Goal: Use online tool/utility: Utilize a website feature to perform a specific function

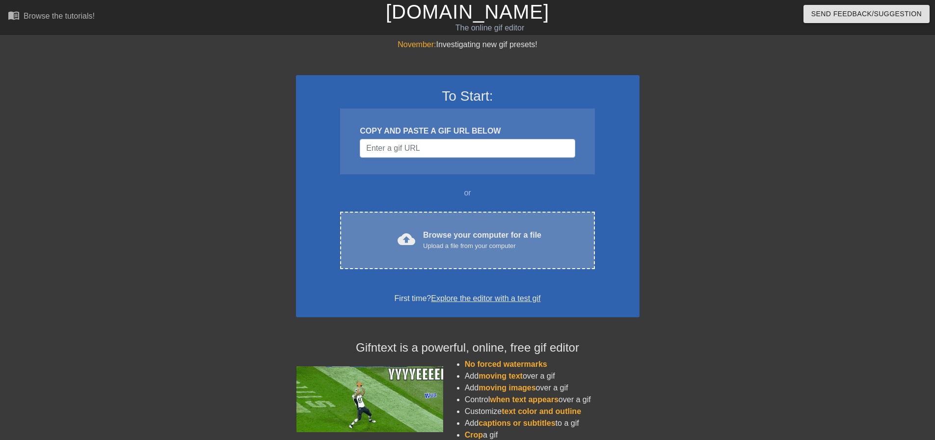
click at [456, 237] on div "Browse your computer for a file Upload a file from your computer" at bounding box center [482, 240] width 118 height 22
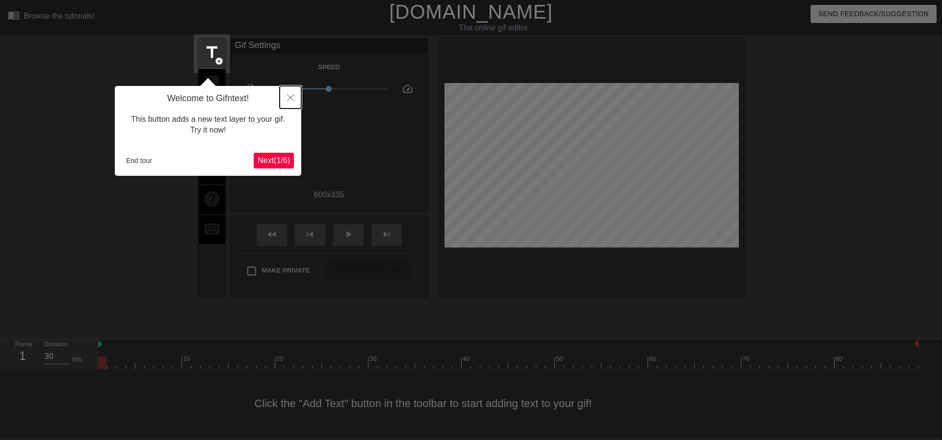
click at [283, 101] on button "Close" at bounding box center [291, 97] width 22 height 23
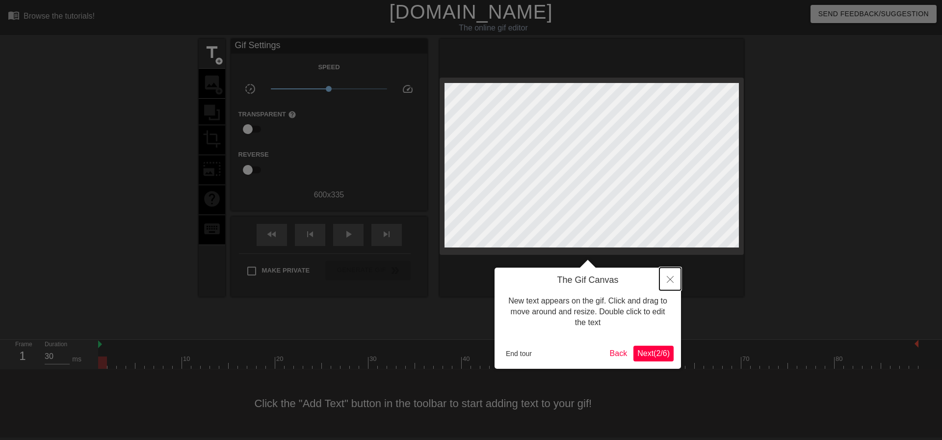
click at [666, 280] on button "Close" at bounding box center [671, 279] width 22 height 23
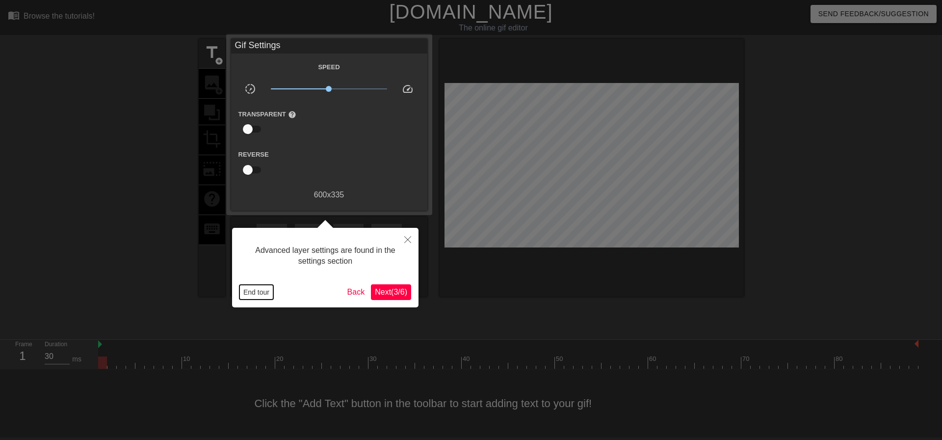
click at [250, 294] on button "End tour" at bounding box center [257, 292] width 34 height 15
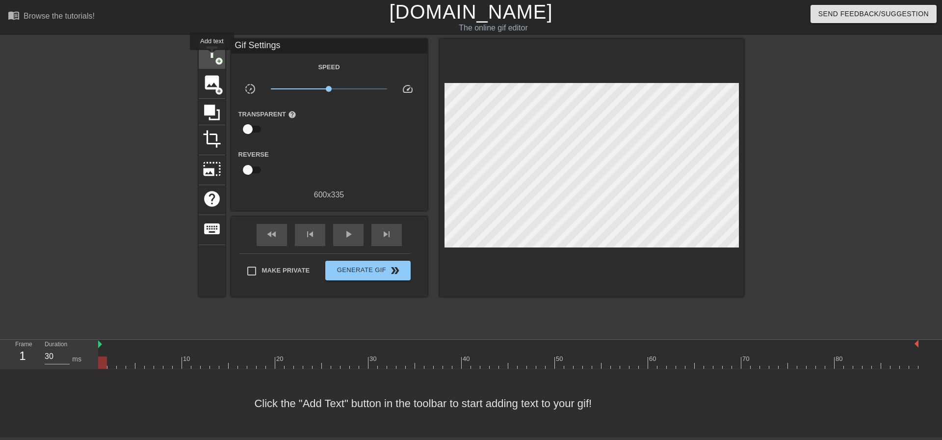
click at [212, 57] on span "title" at bounding box center [212, 52] width 19 height 19
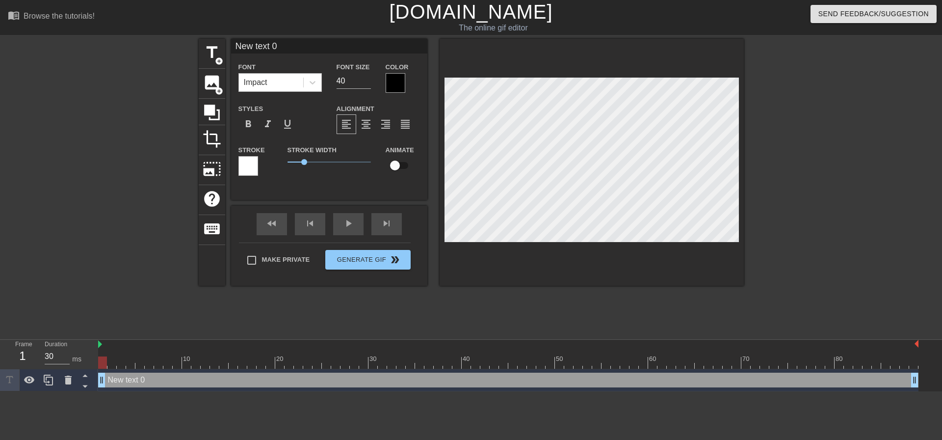
click at [271, 83] on div "Impact" at bounding box center [271, 83] width 64 height 18
click at [404, 83] on div at bounding box center [396, 83] width 20 height 20
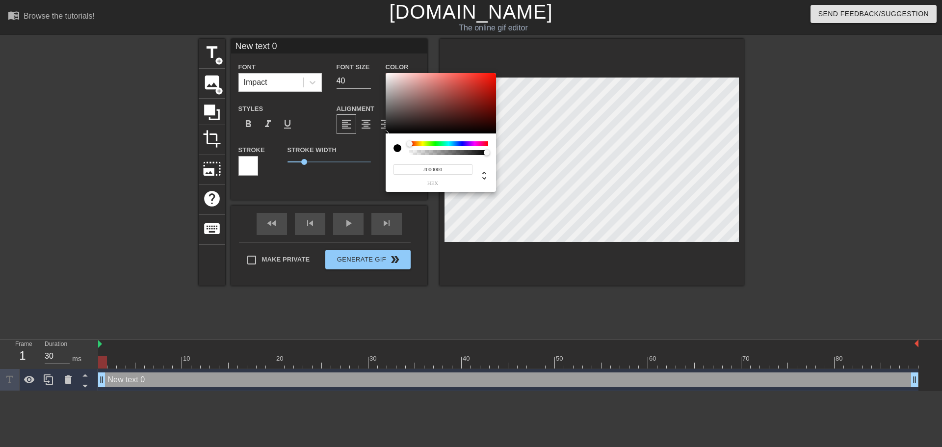
drag, startPoint x: 416, startPoint y: 144, endPoint x: 398, endPoint y: 146, distance: 18.3
click at [398, 146] on div at bounding box center [441, 148] width 95 height 14
type input "#FFFFFF"
drag, startPoint x: 387, startPoint y: 81, endPoint x: 367, endPoint y: 49, distance: 38.0
click at [367, 49] on div "#FFFFFF hex" at bounding box center [471, 223] width 942 height 447
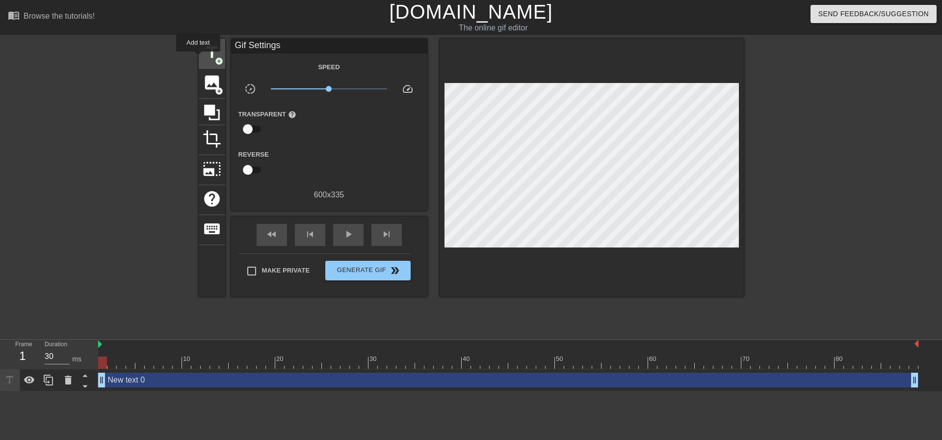
click at [207, 53] on span "title" at bounding box center [212, 52] width 19 height 19
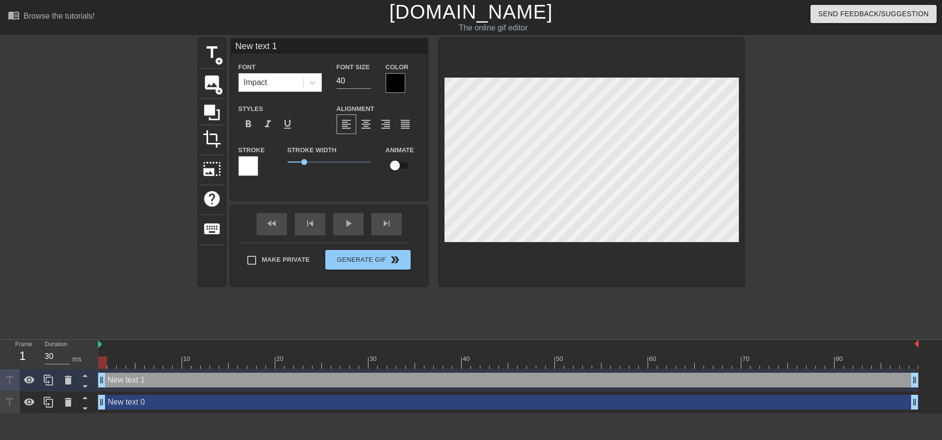
scroll to position [1, 1]
type input "Ne text 1"
type textarea "Ne text 1"
type input "New text 1"
type textarea "New text 1"
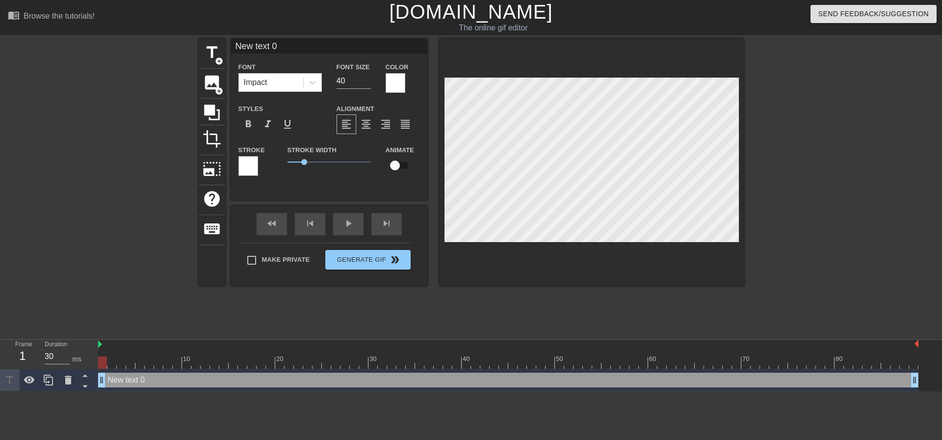
click at [302, 45] on input "New text 0" at bounding box center [329, 46] width 196 height 15
type input "GOOD MORNING GAYGSTERS"
click at [119, 117] on div at bounding box center [113, 186] width 147 height 295
click at [781, 259] on div at bounding box center [829, 186] width 147 height 295
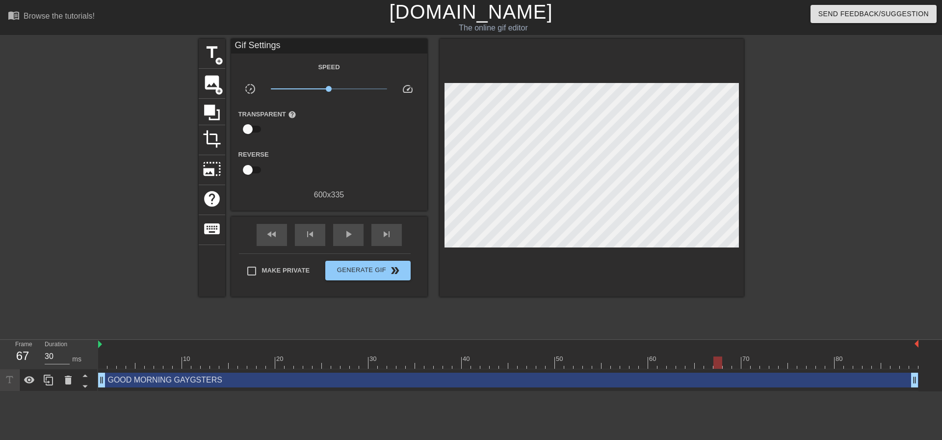
click at [811, 193] on div at bounding box center [829, 186] width 147 height 295
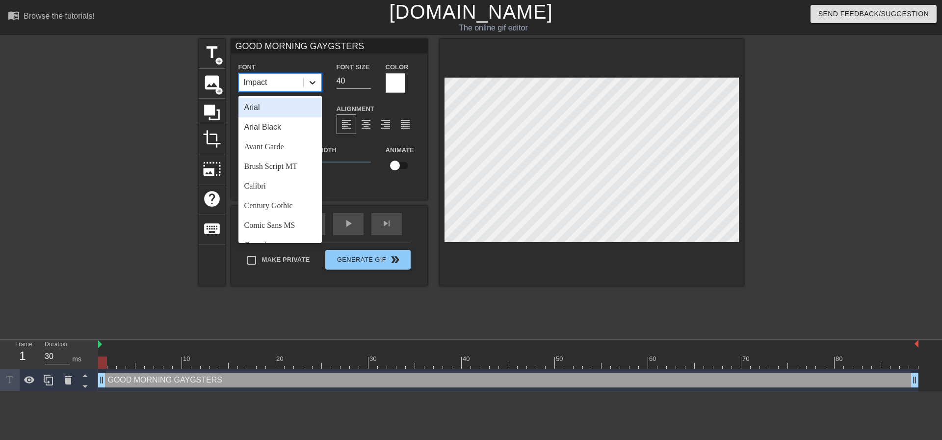
click at [313, 86] on icon at bounding box center [313, 83] width 10 height 10
click at [288, 126] on div "Arial Black" at bounding box center [280, 127] width 83 height 20
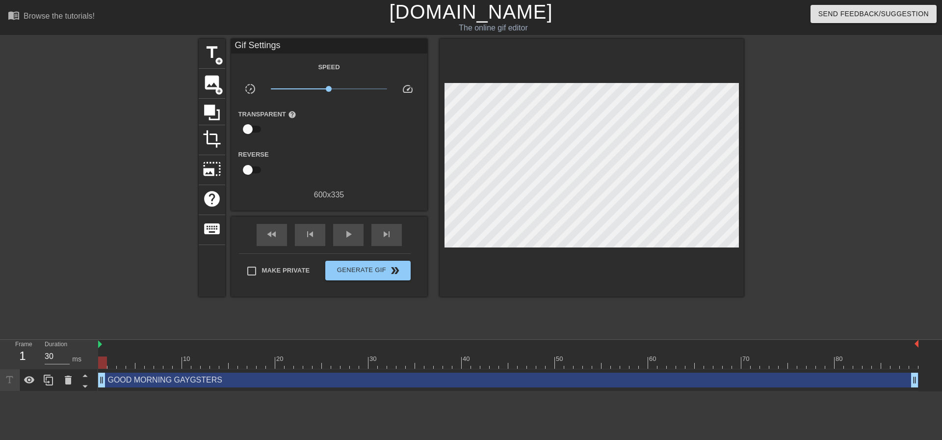
click at [794, 212] on div at bounding box center [829, 186] width 147 height 295
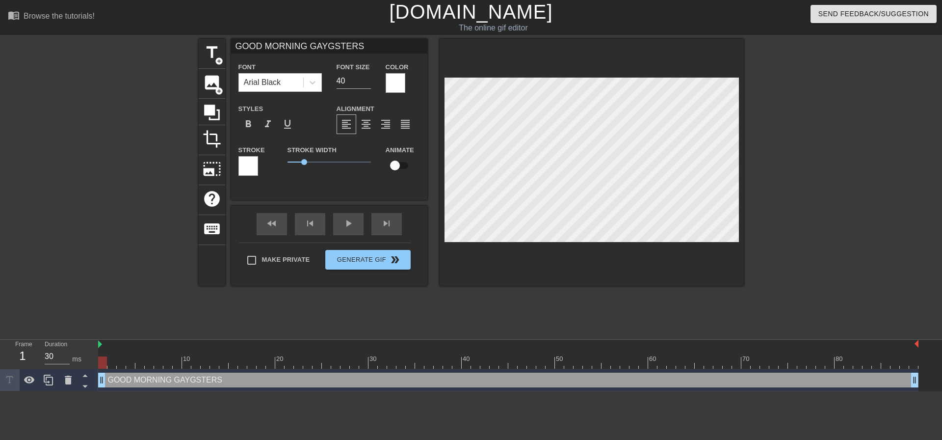
click at [820, 207] on div at bounding box center [829, 186] width 147 height 295
click at [306, 70] on div "Font Arial Black" at bounding box center [280, 76] width 83 height 31
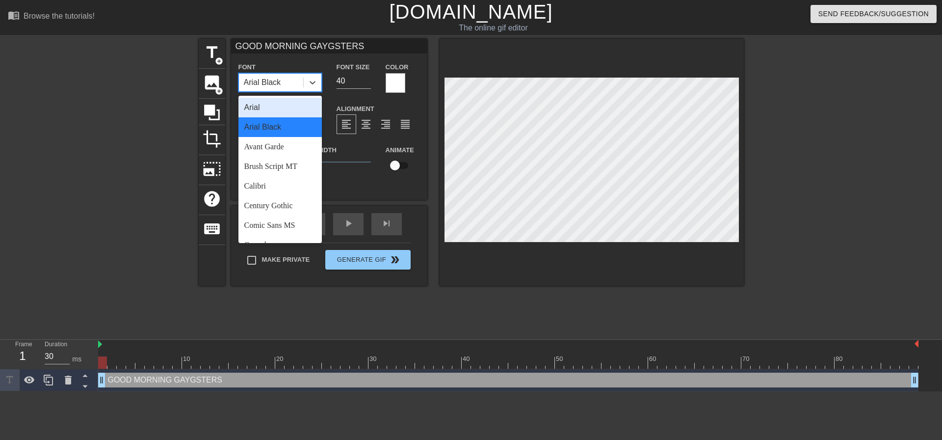
click at [263, 84] on div "Arial Black" at bounding box center [262, 83] width 37 height 12
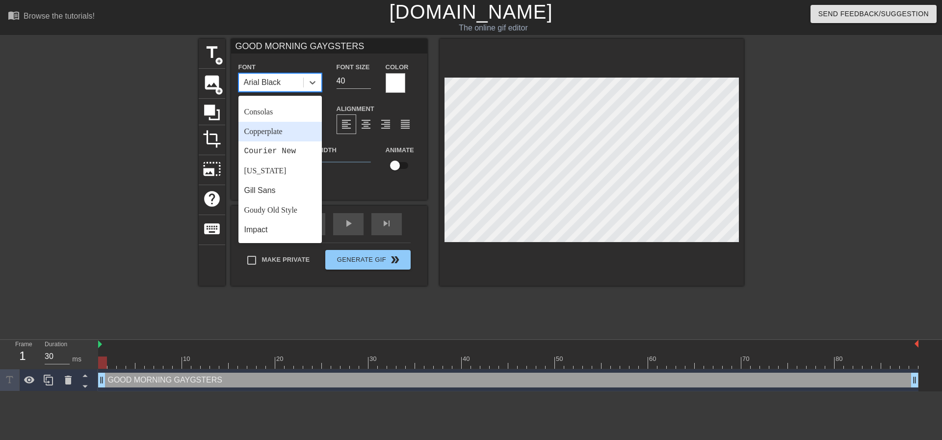
scroll to position [49, 0]
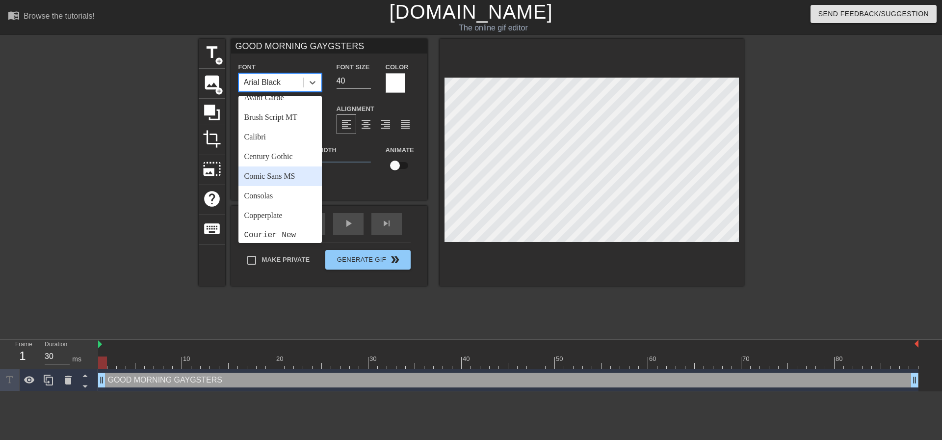
click at [281, 179] on div "Comic Sans MS" at bounding box center [280, 176] width 83 height 20
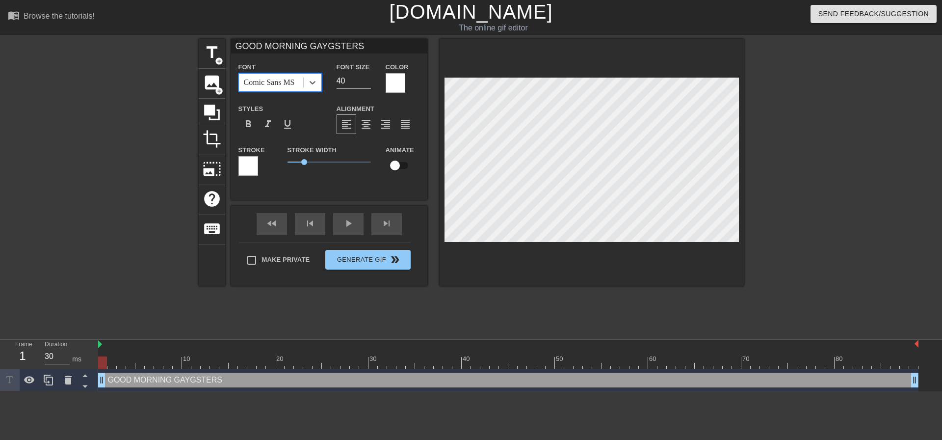
click at [819, 241] on div at bounding box center [829, 186] width 147 height 295
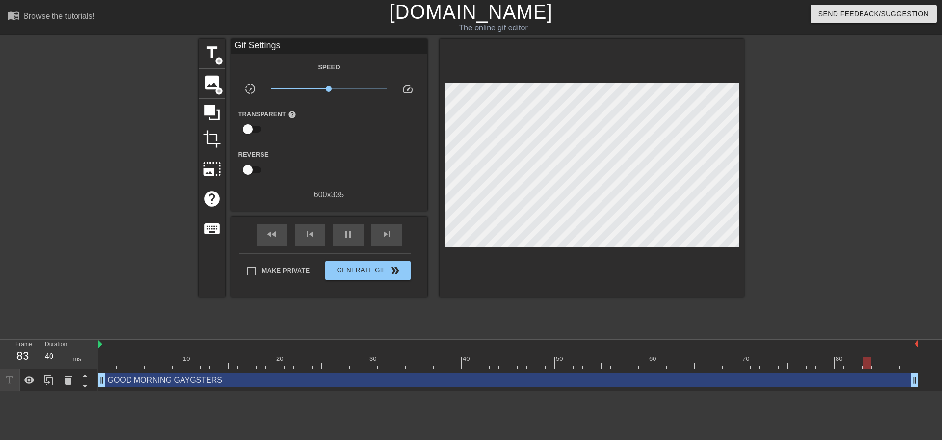
type input "30"
